Goal: Find specific page/section: Find specific page/section

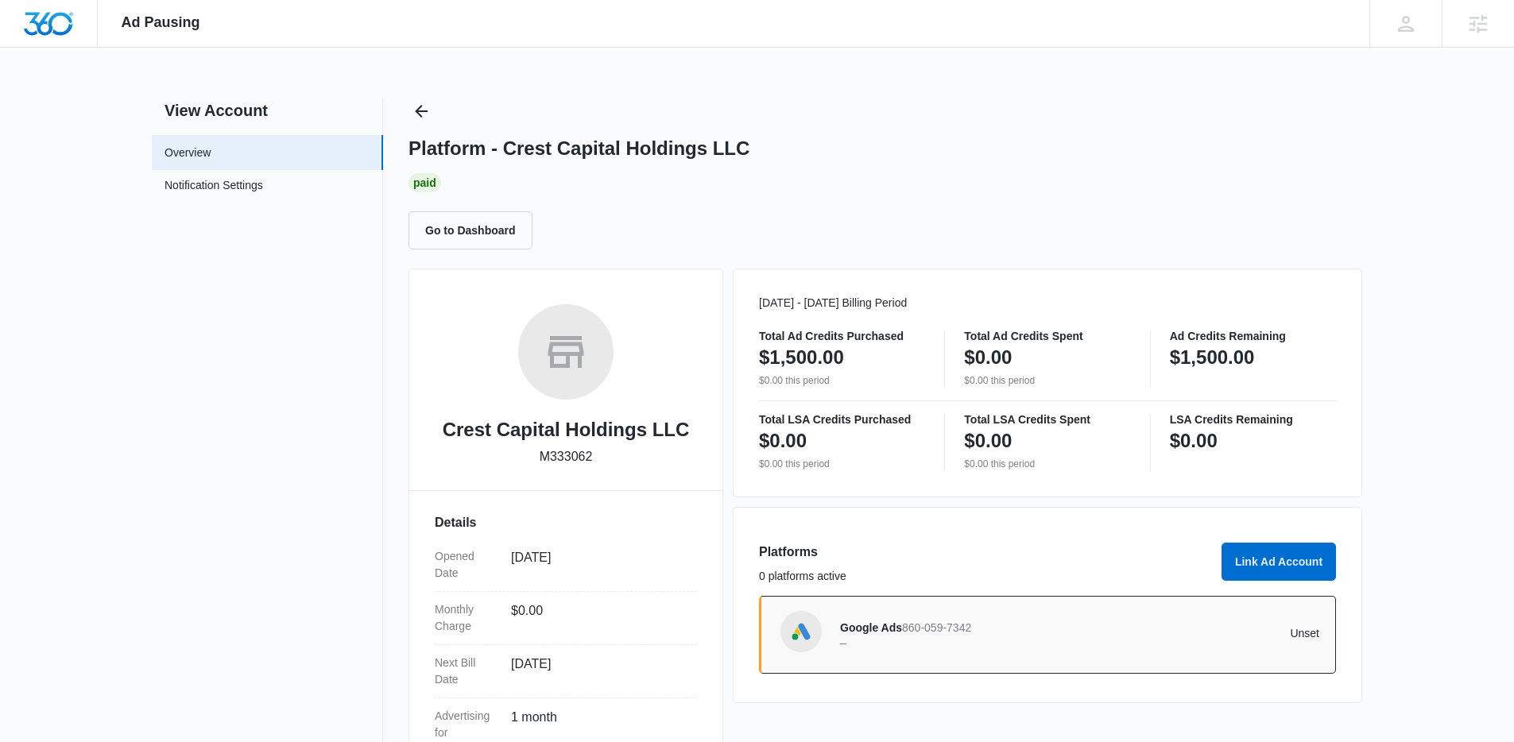
click at [451, 430] on h2 "Crest Capital Holdings LLC" at bounding box center [566, 430] width 247 height 29
drag, startPoint x: 663, startPoint y: 466, endPoint x: 602, endPoint y: 463, distance: 60.5
click at [602, 463] on div "Crest Capital Holdings LLC M333062 Details Opened Date [DATE] Monthly Charge $0…" at bounding box center [565, 603] width 315 height 669
copy div "Crest Capital Holdings LLC M333062"
